Goal: Task Accomplishment & Management: Manage account settings

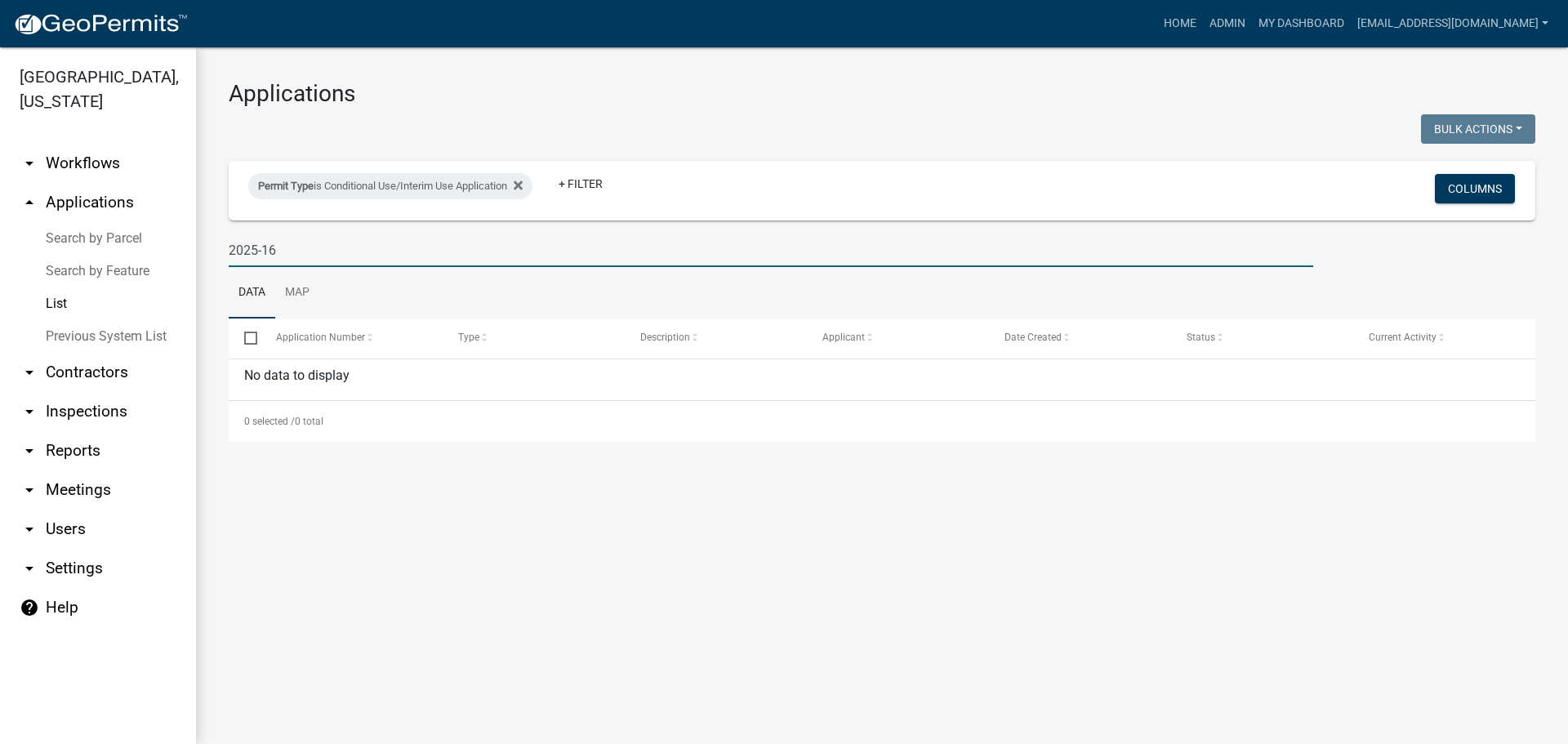
click at [98, 165] on link "arrow_drop_down Workflows" at bounding box center [97, 163] width 196 height 39
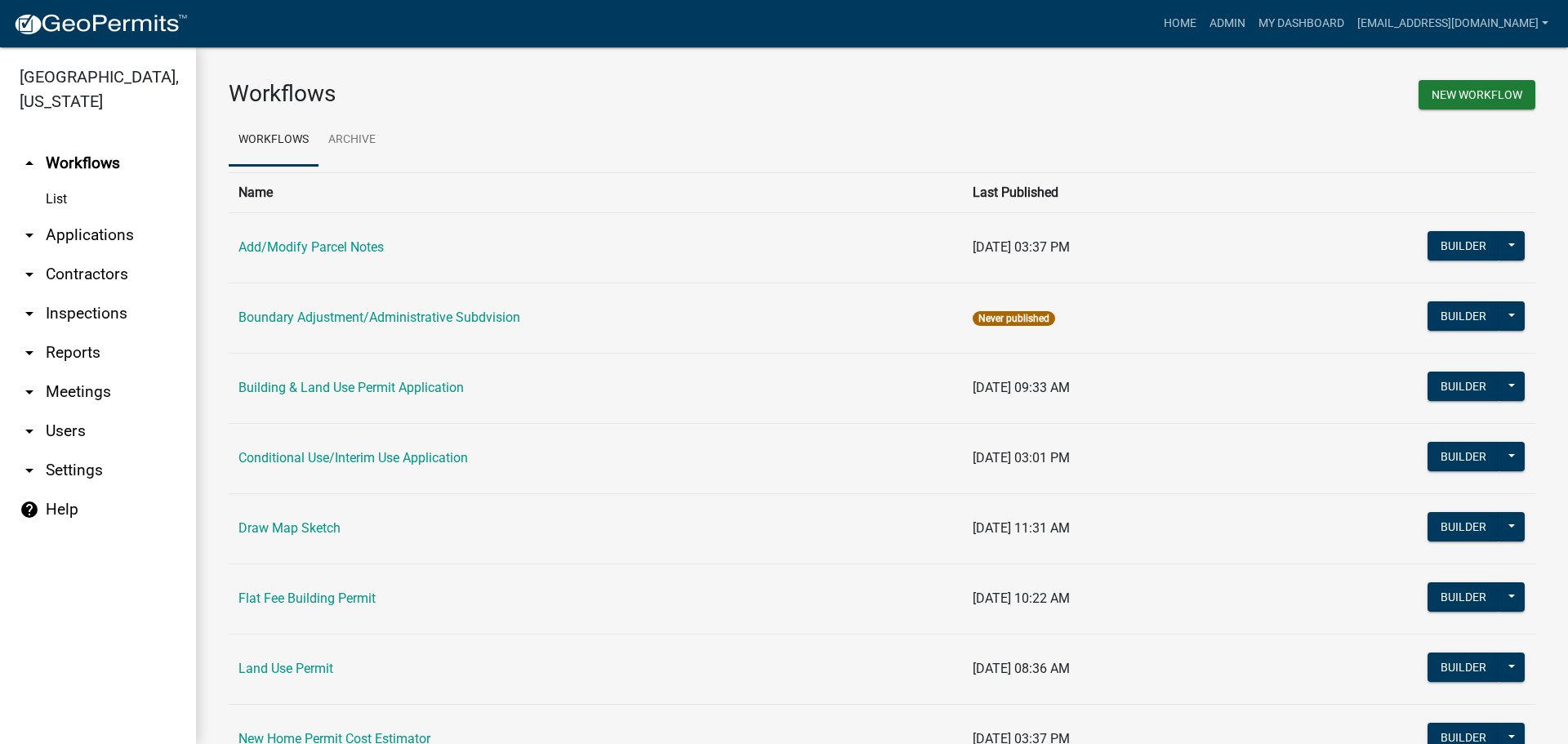
click at [55, 194] on link "List" at bounding box center [97, 199] width 196 height 33
click at [1440, 451] on button "Builder" at bounding box center [1463, 456] width 72 height 29
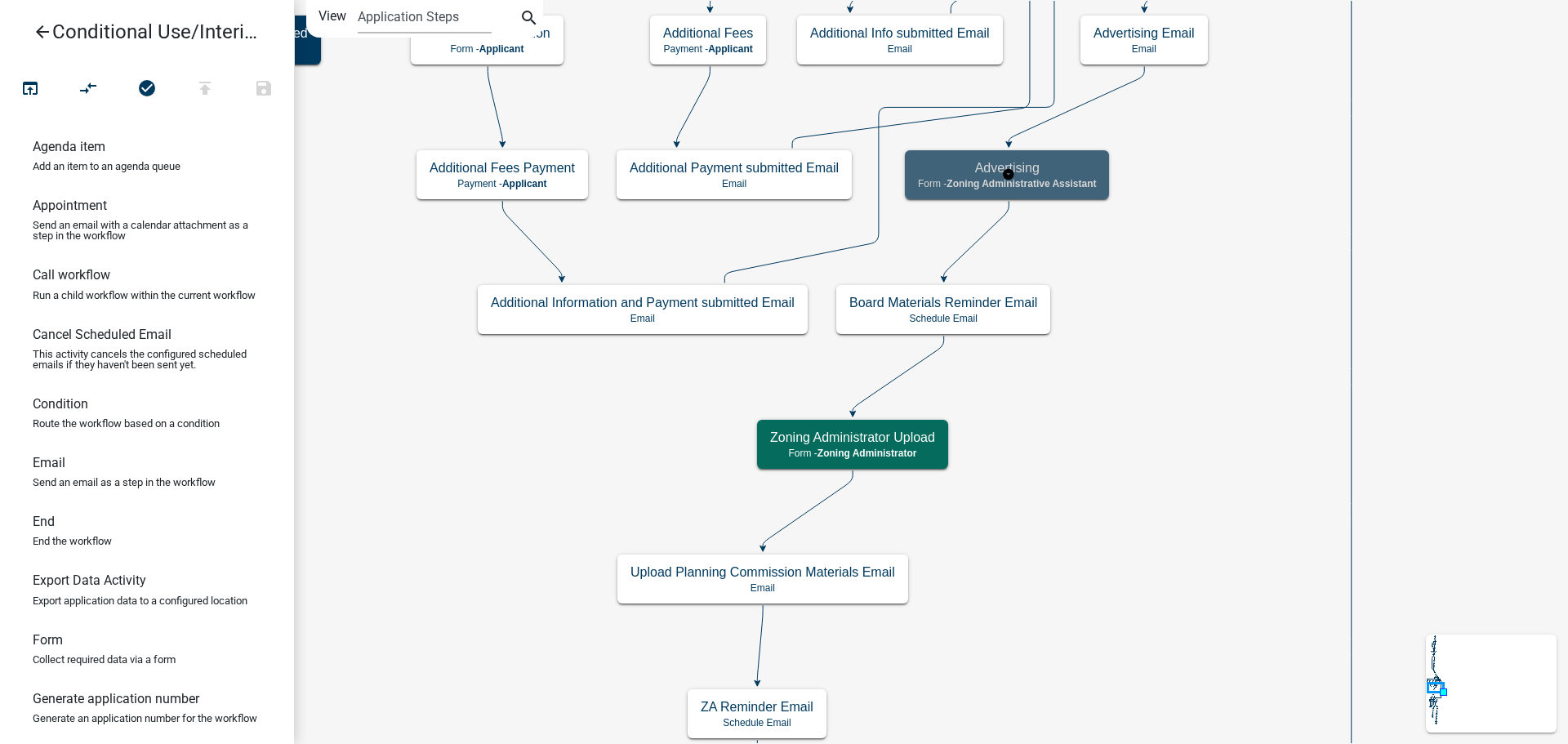
click at [1045, 178] on span "Zoning Administrative Assistant" at bounding box center [1021, 183] width 149 height 11
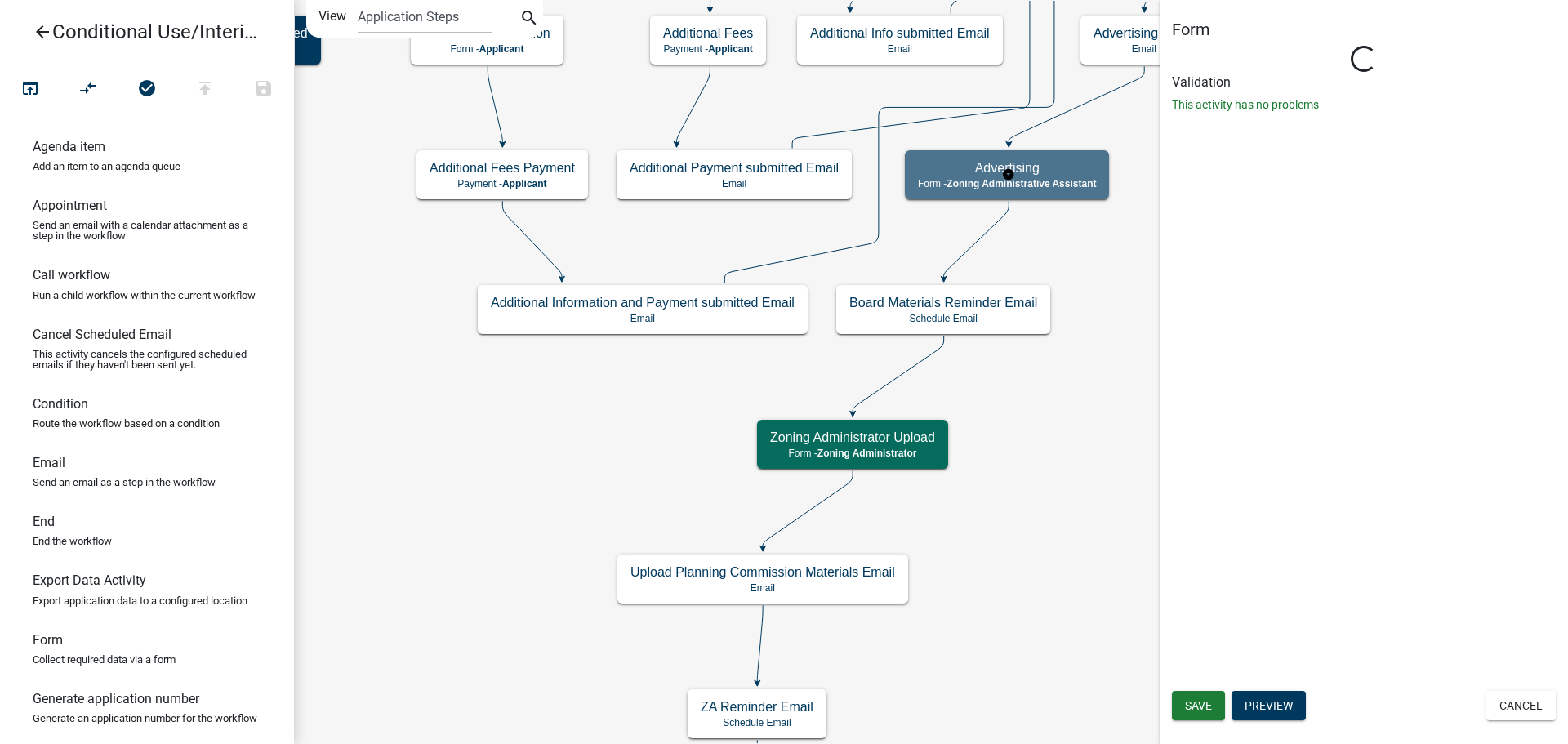
select select "6E085ED8-97DB-4C3E-A2EF-E49C335E52F9"
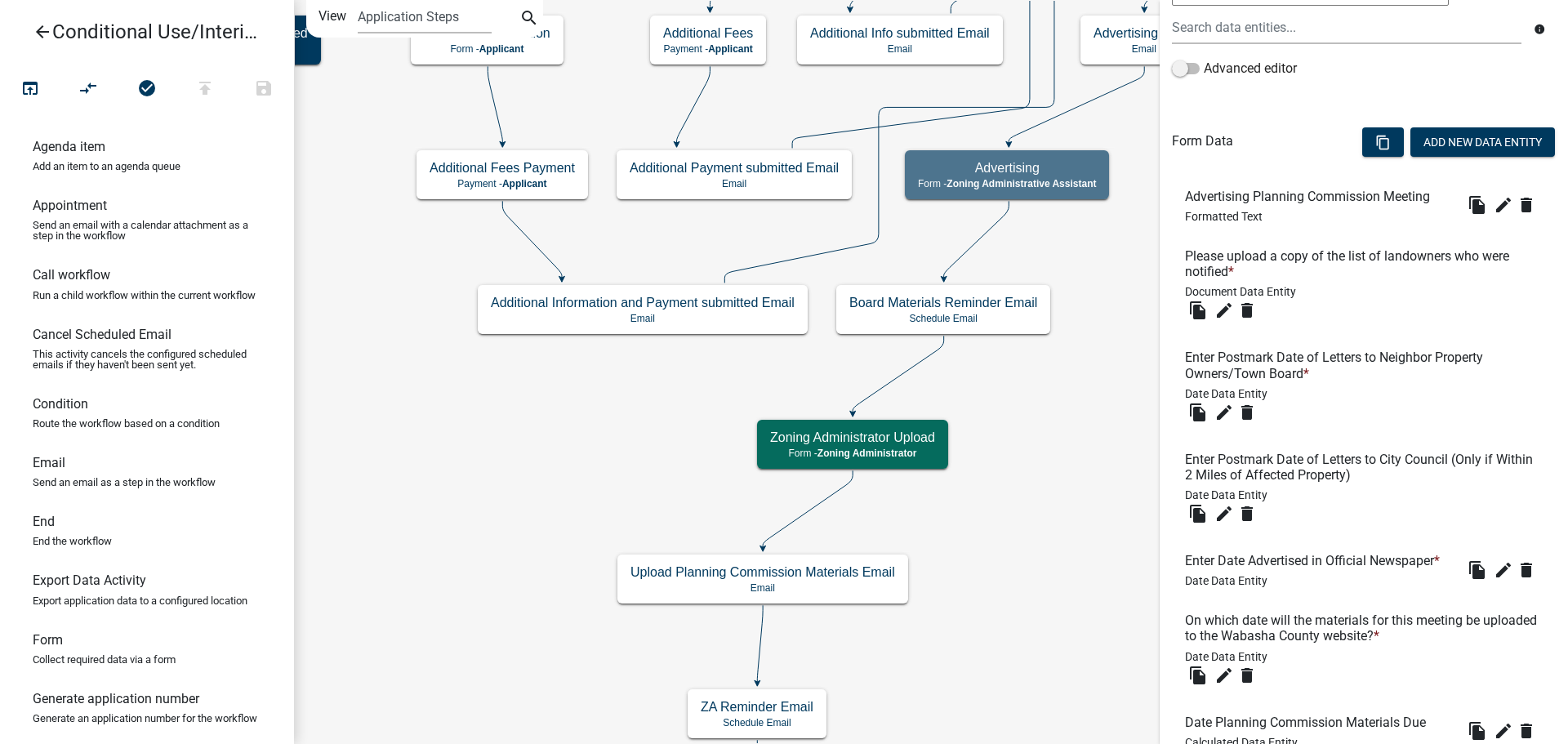
scroll to position [559, 0]
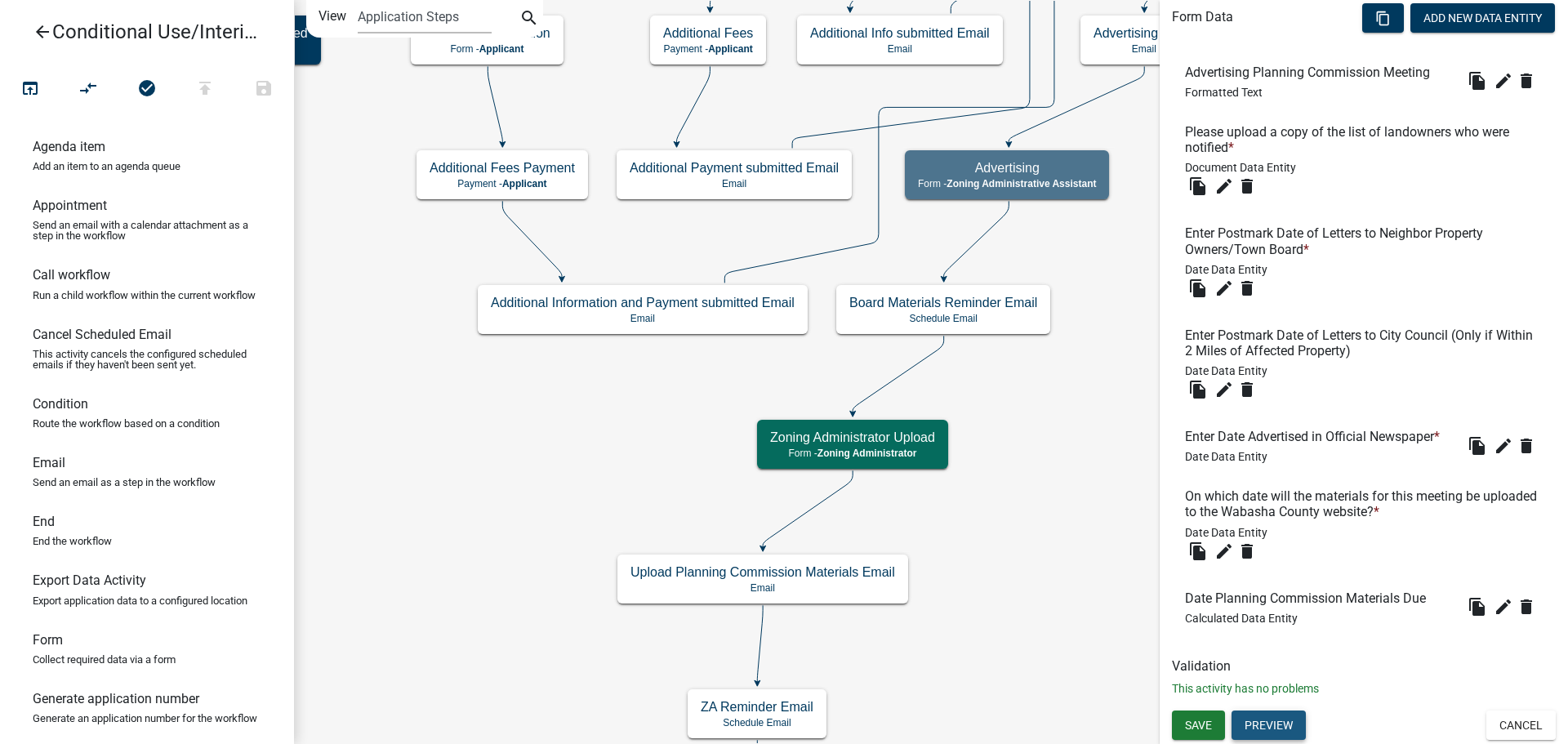
click at [1258, 728] on button "Preview" at bounding box center [1268, 724] width 75 height 29
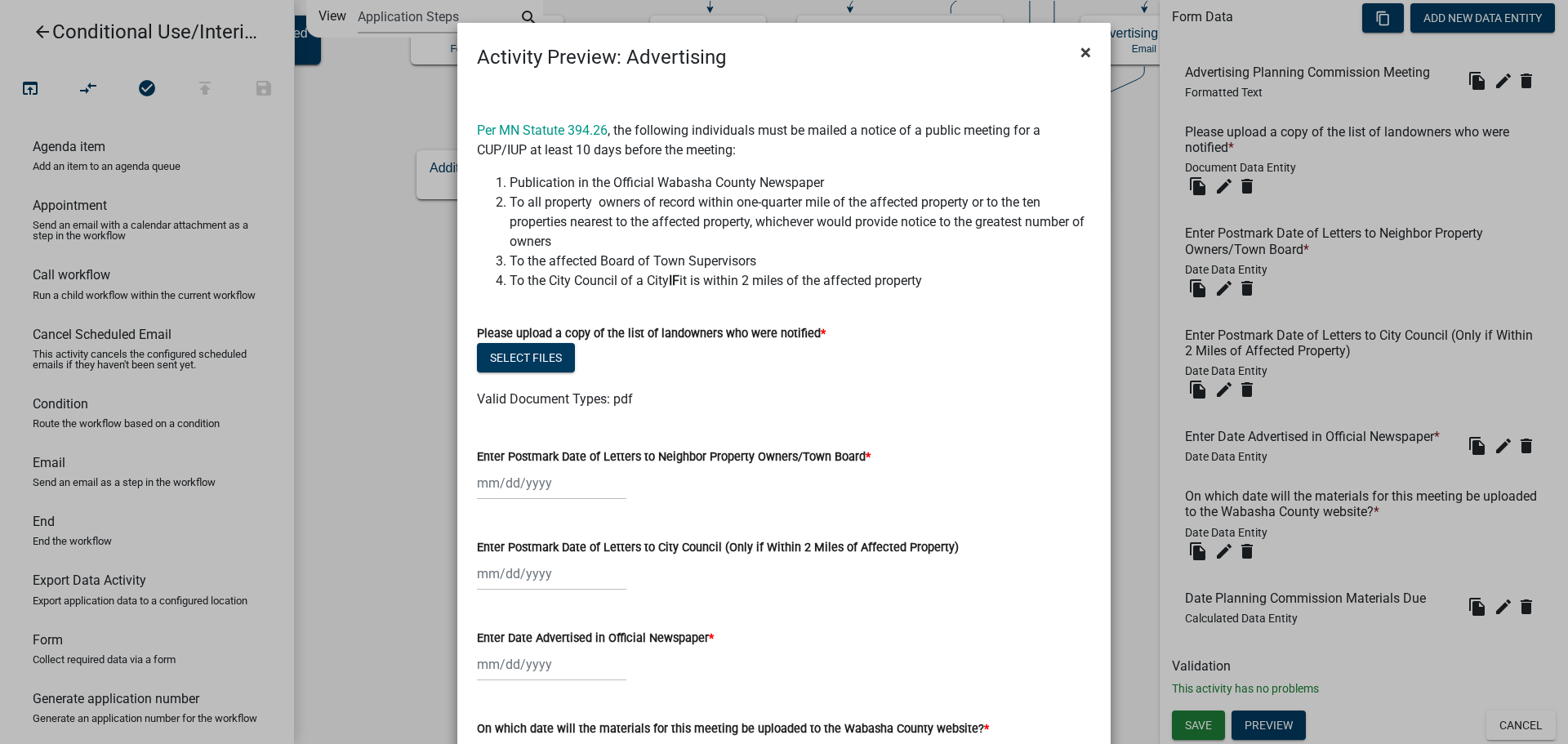
click at [1080, 51] on span "×" at bounding box center [1085, 52] width 10 height 23
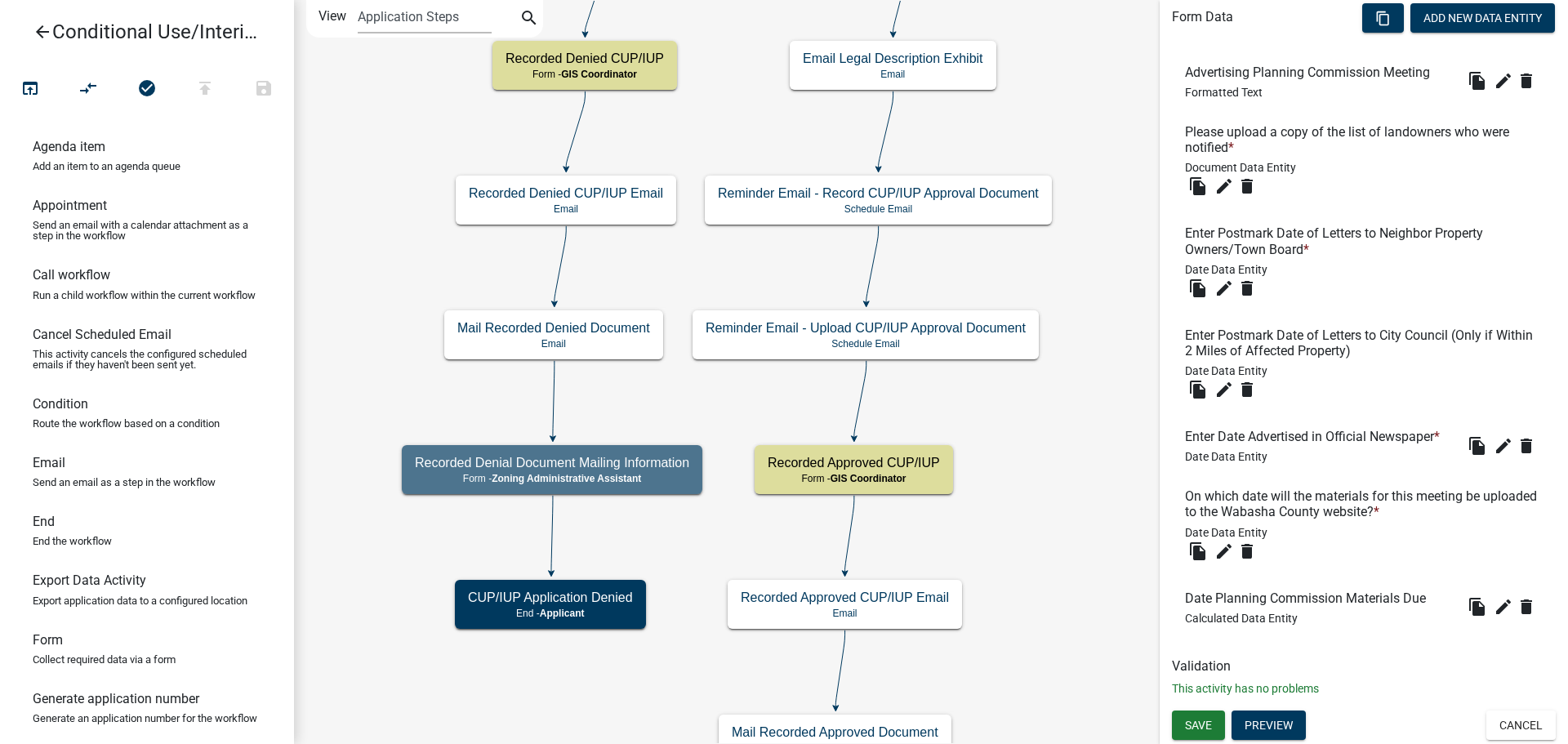
click at [40, 30] on icon "arrow_back" at bounding box center [43, 33] width 20 height 23
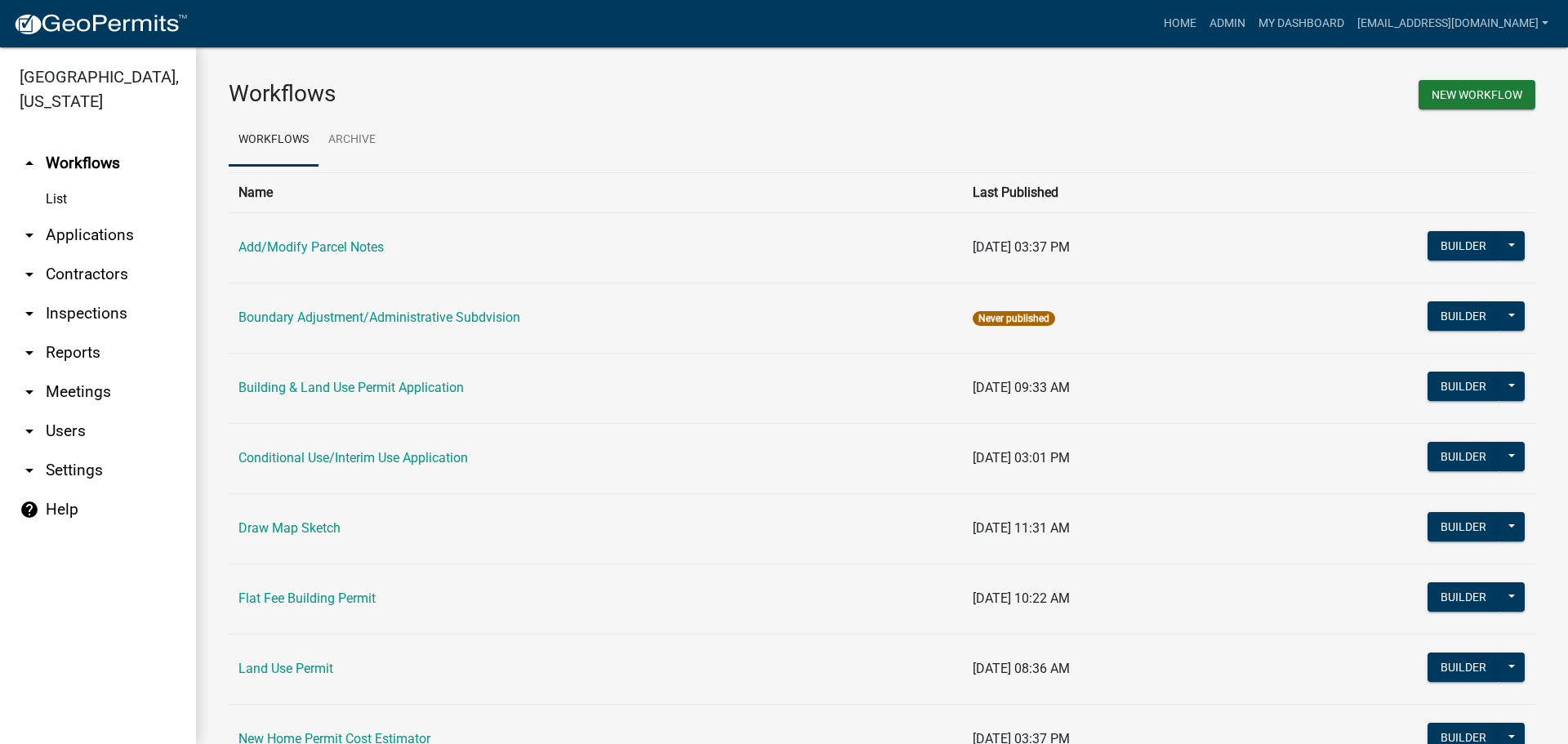
click at [80, 228] on link "arrow_drop_down Applications" at bounding box center [97, 234] width 196 height 39
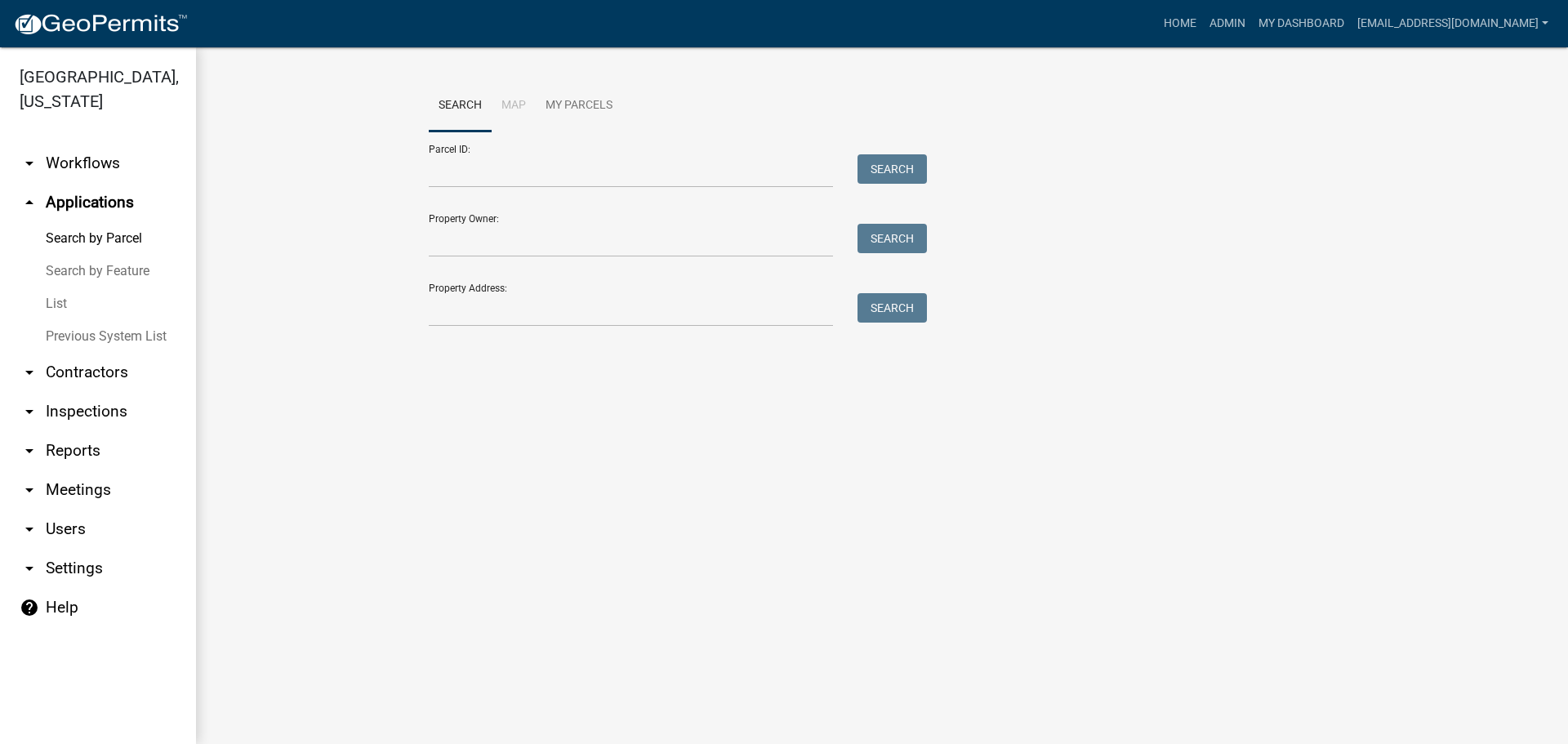
click at [51, 296] on link "List" at bounding box center [97, 303] width 196 height 33
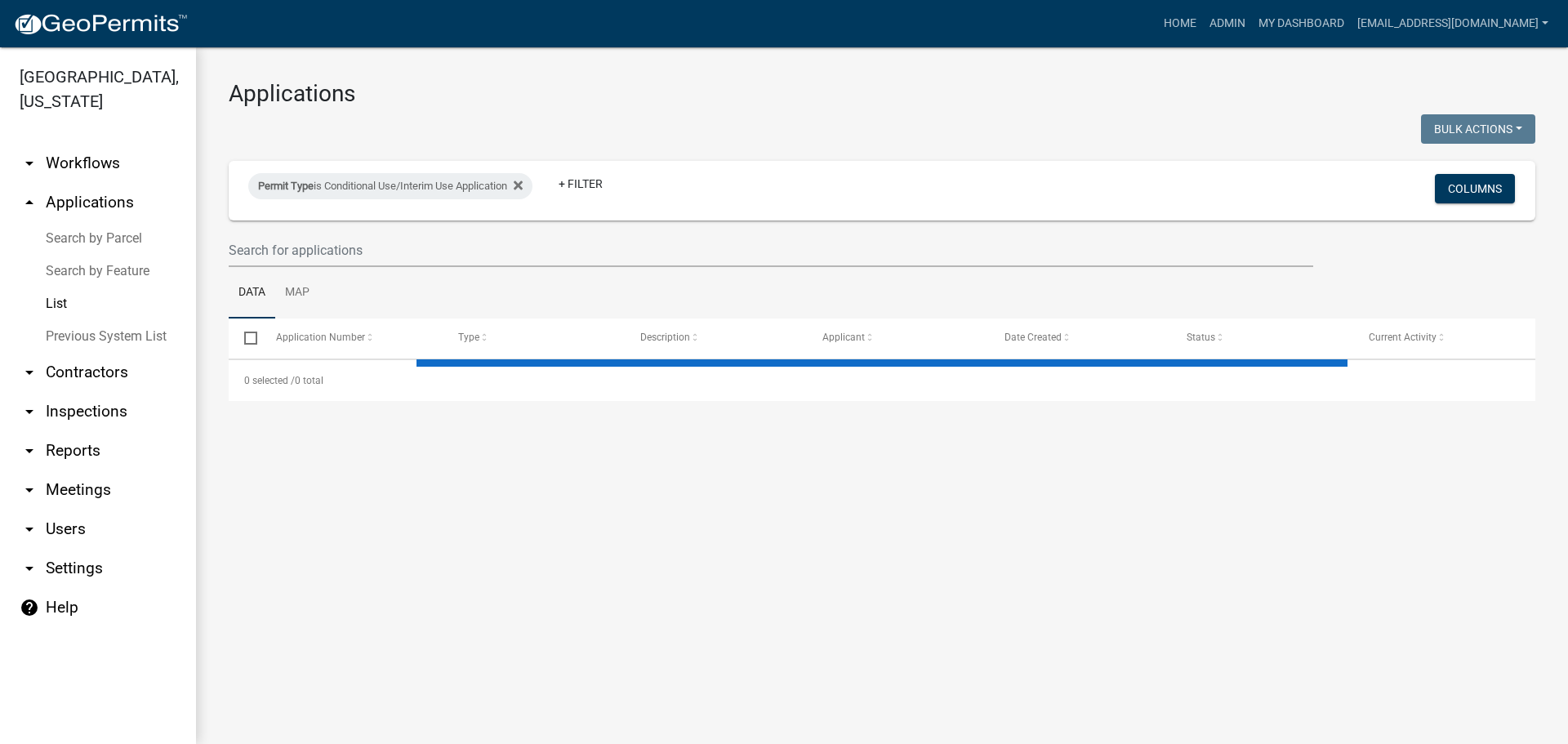
select select "2: 50"
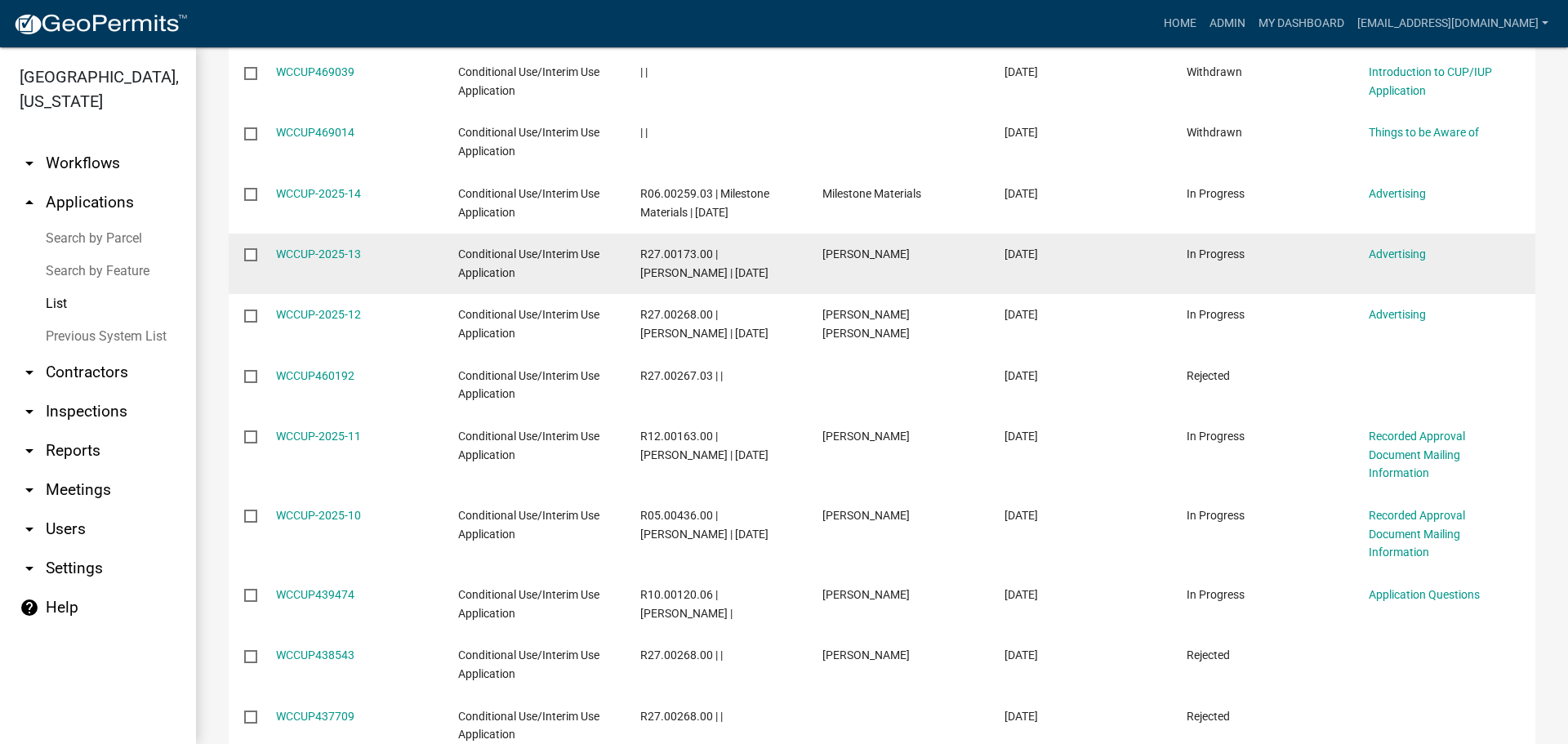
scroll to position [653, 0]
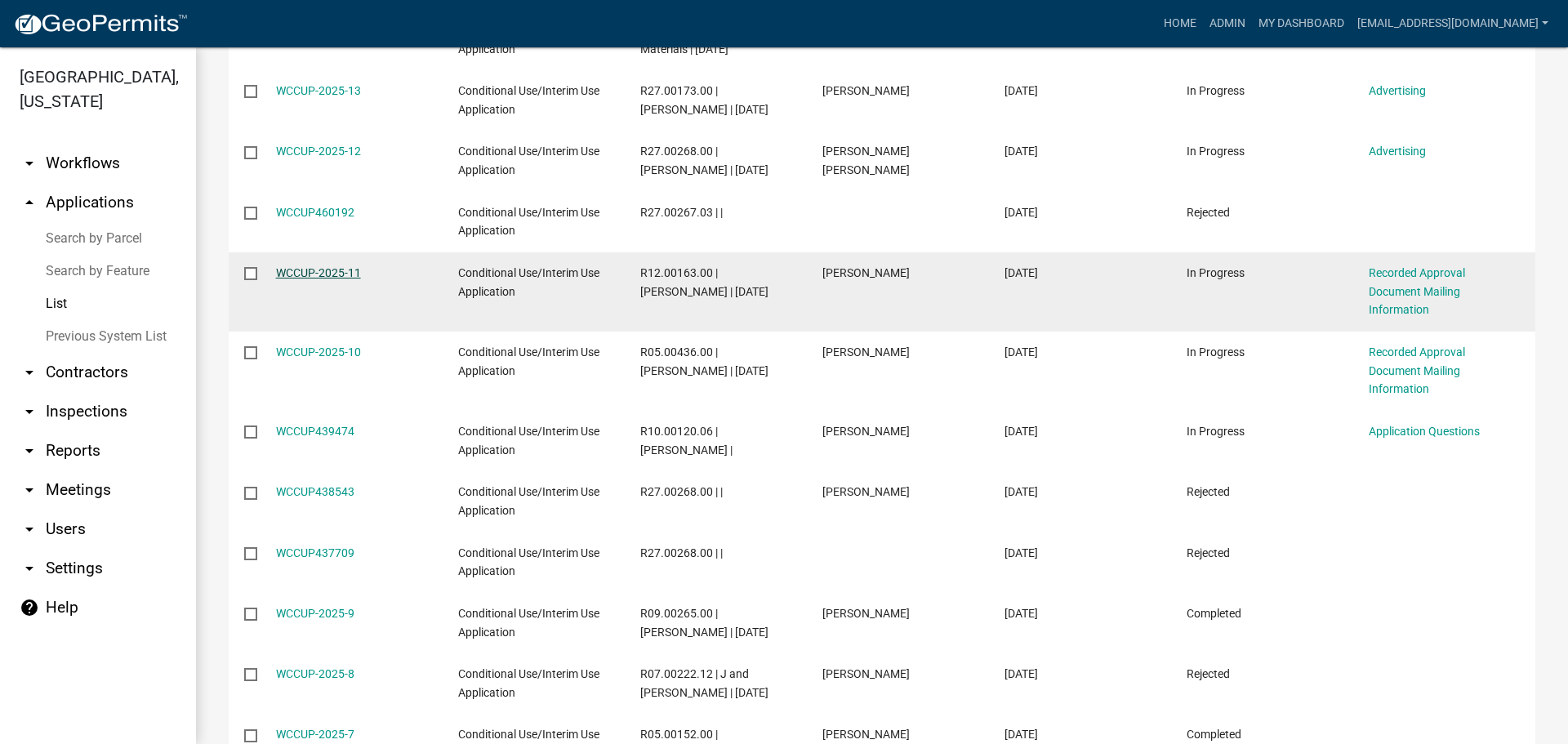
click at [311, 270] on link "WCCUP-2025-11" at bounding box center [319, 273] width 85 height 13
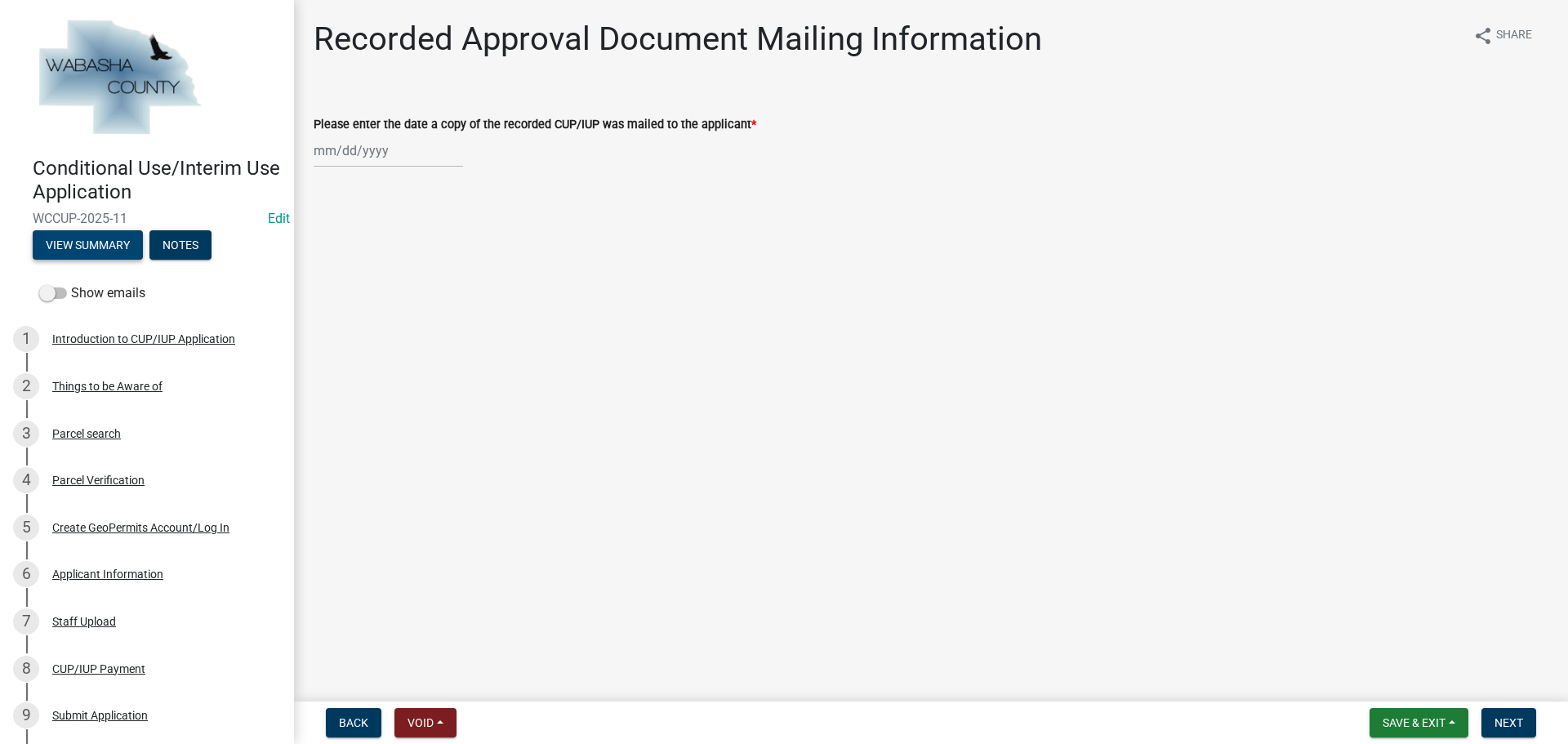
click at [102, 248] on button "View Summary" at bounding box center [88, 245] width 111 height 29
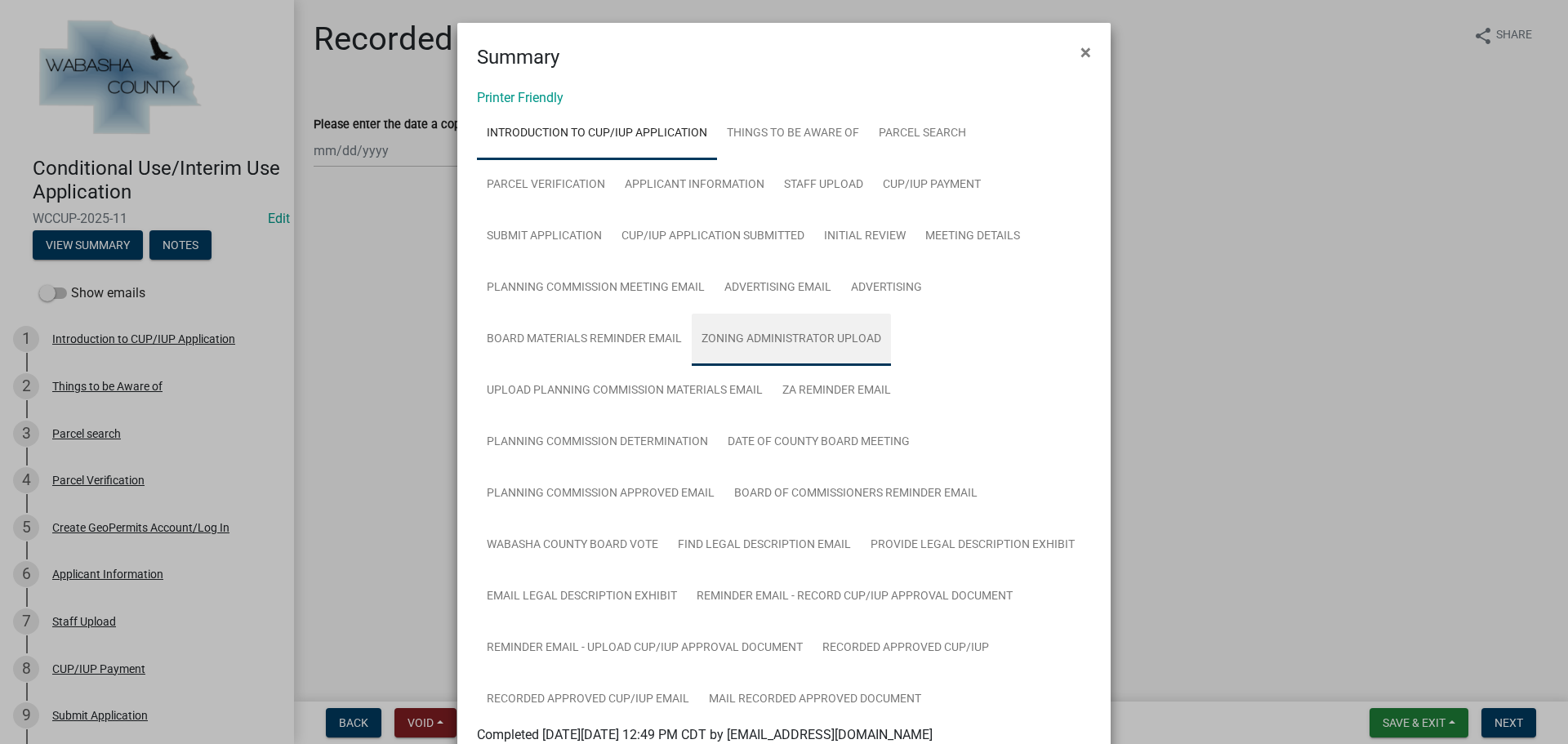
click at [797, 345] on link "Zoning Administrator Upload" at bounding box center [791, 339] width 200 height 52
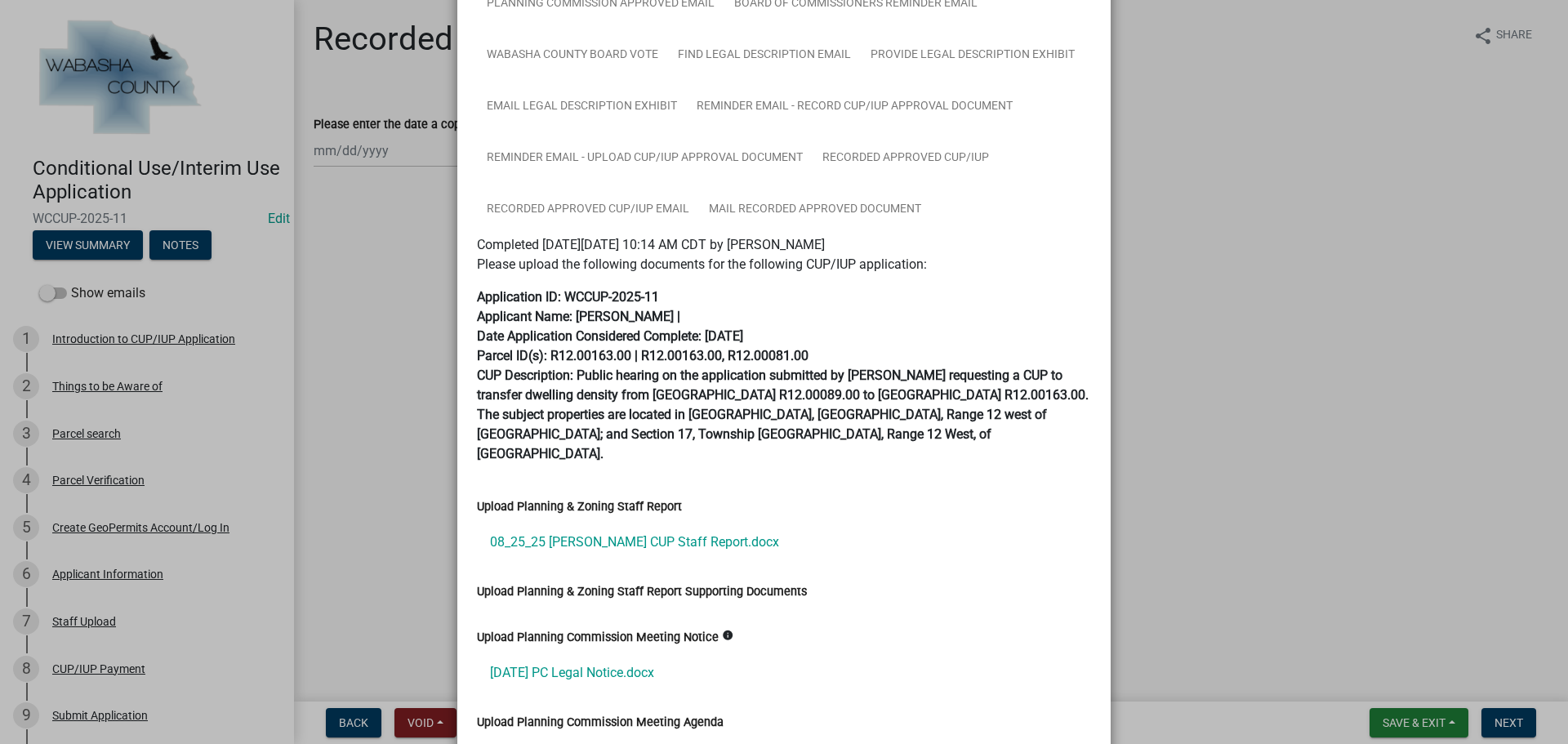
scroll to position [646, 0]
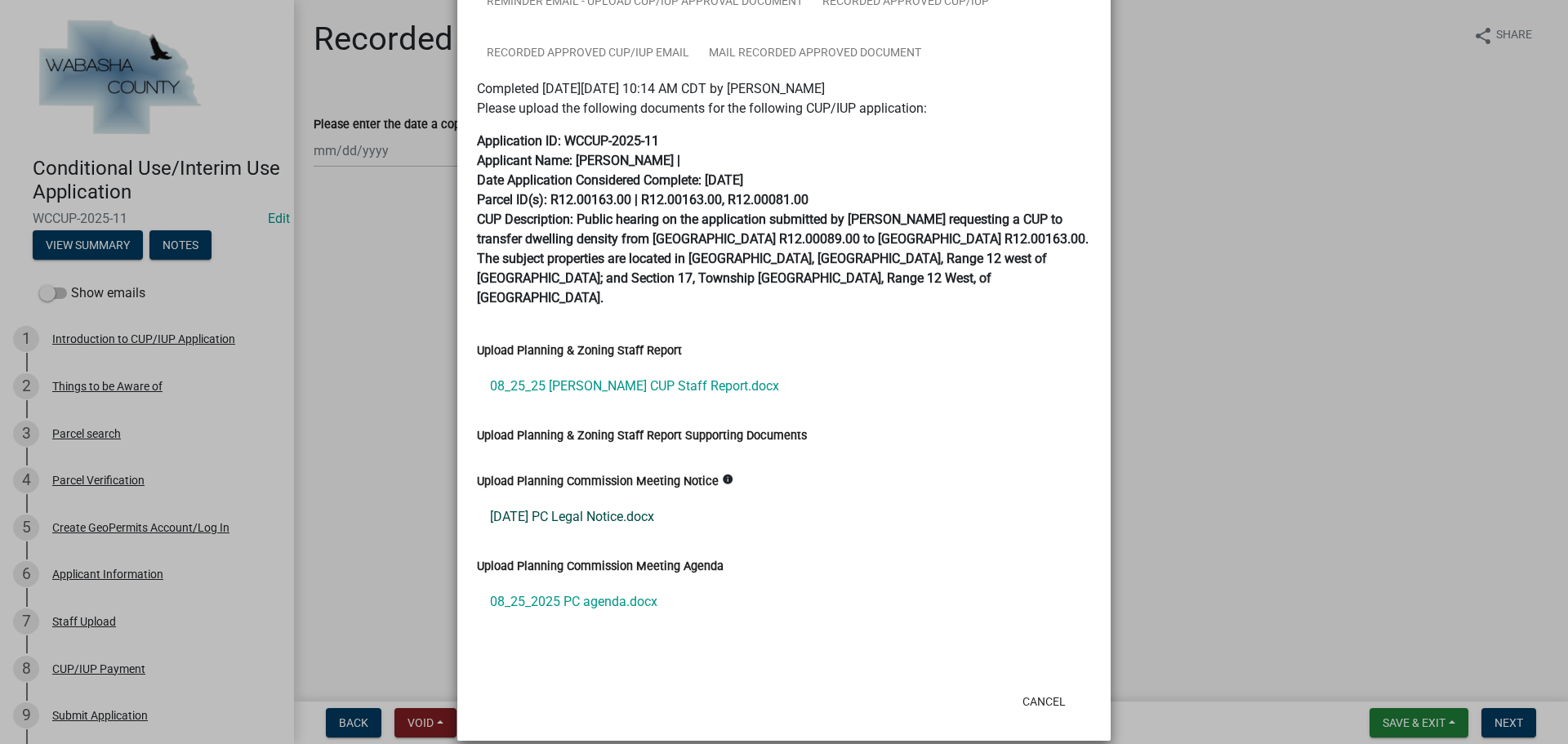
click at [635, 497] on link "[DATE] PC Legal Notice.docx" at bounding box center [783, 516] width 614 height 39
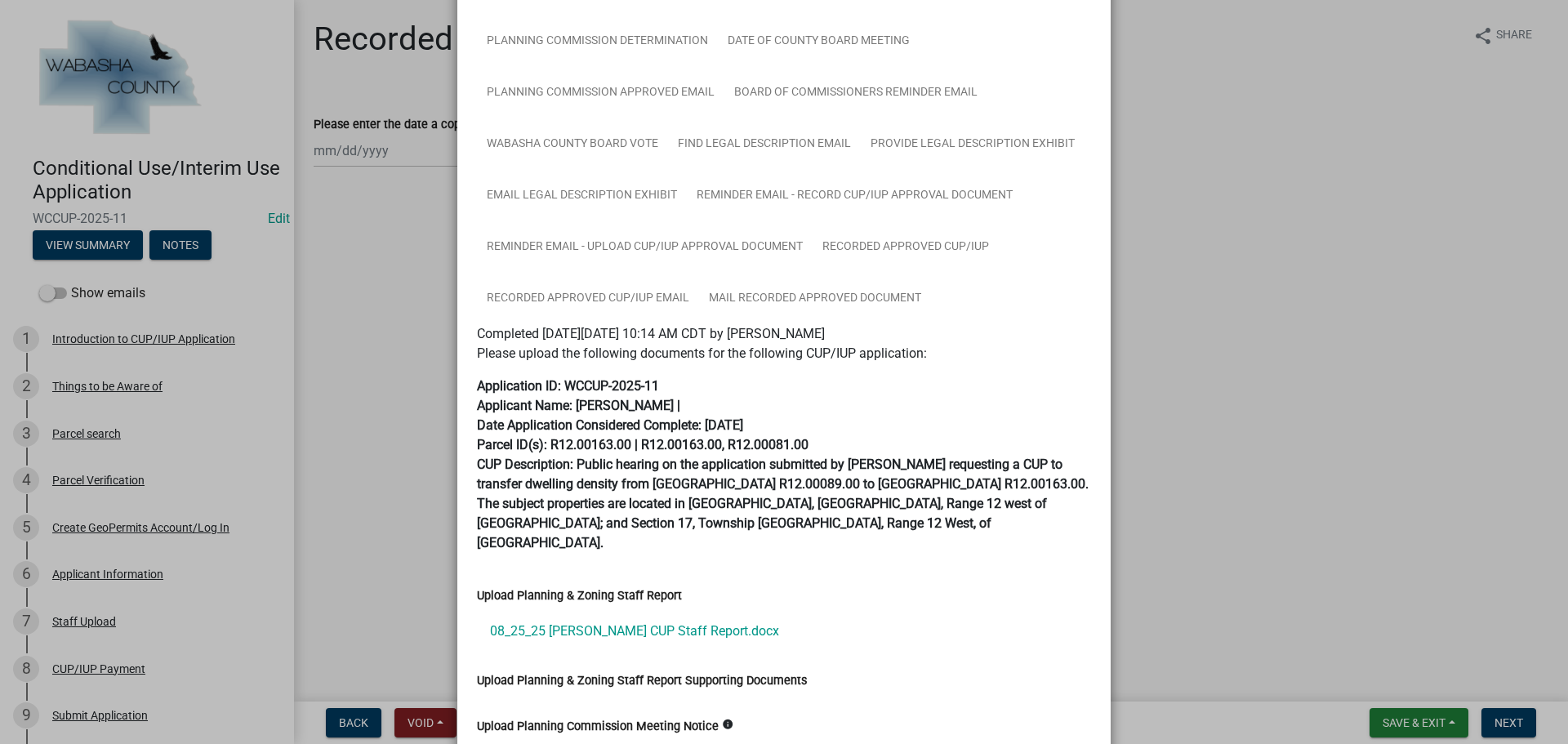
scroll to position [0, 0]
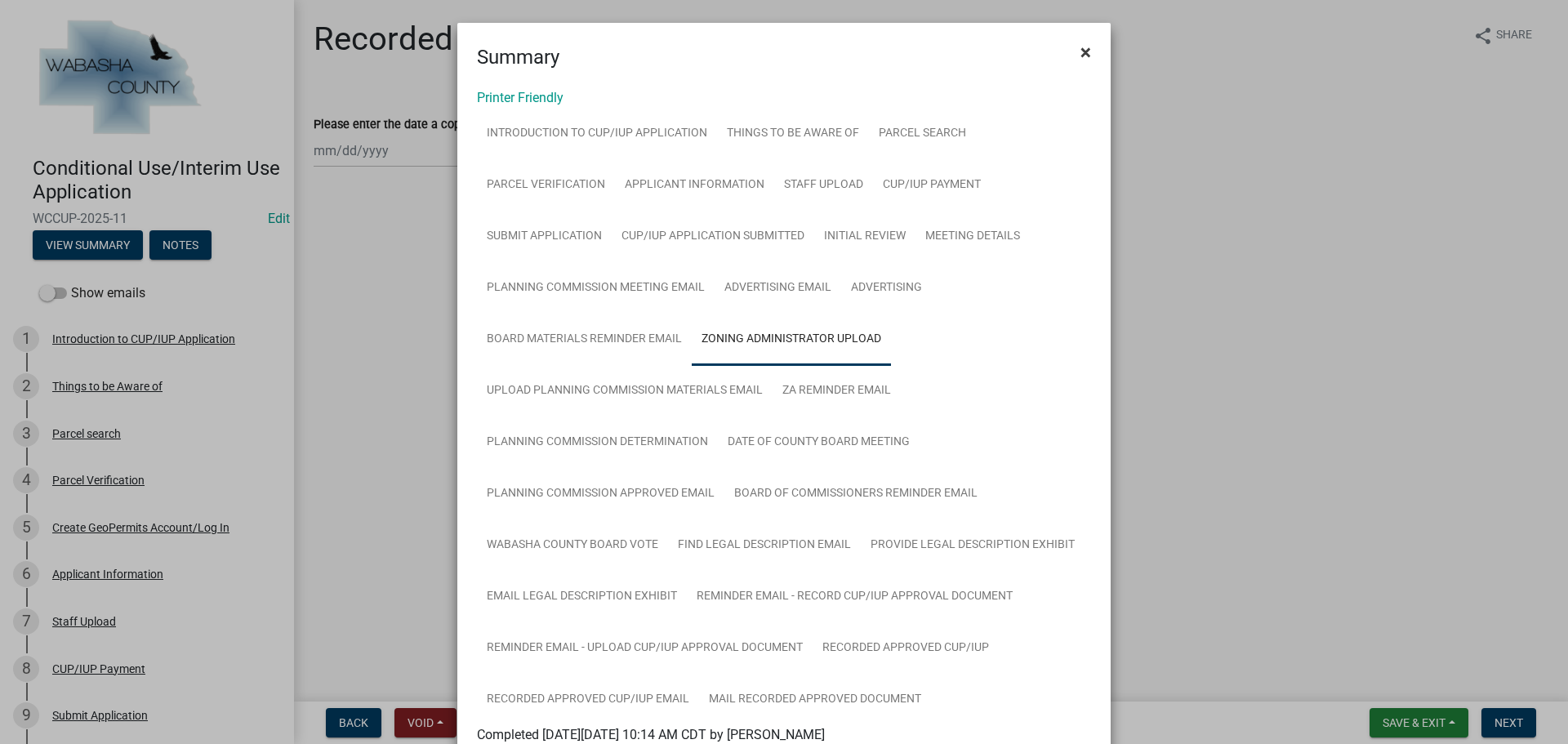
click at [1080, 50] on span "×" at bounding box center [1085, 52] width 10 height 23
